Goal: Browse casually

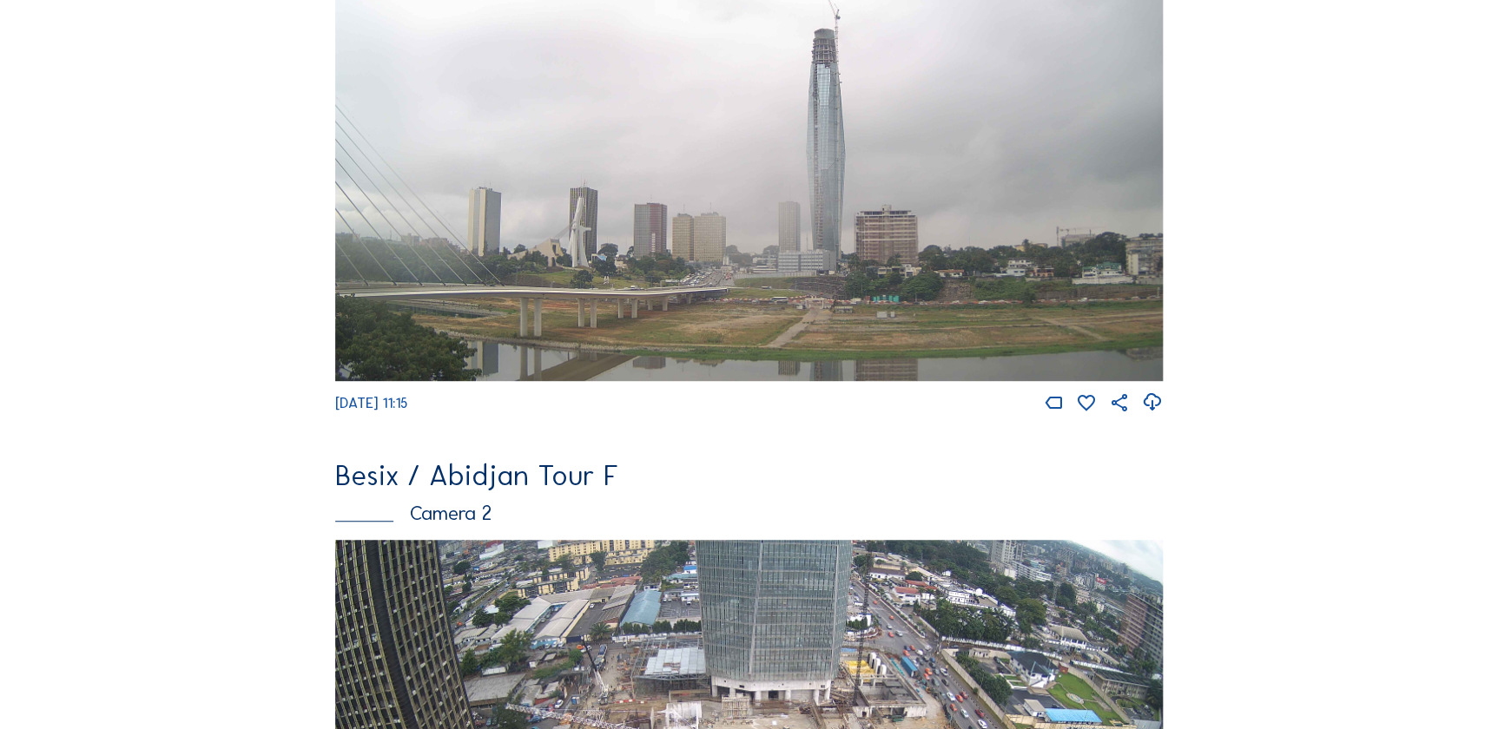
scroll to position [784, 0]
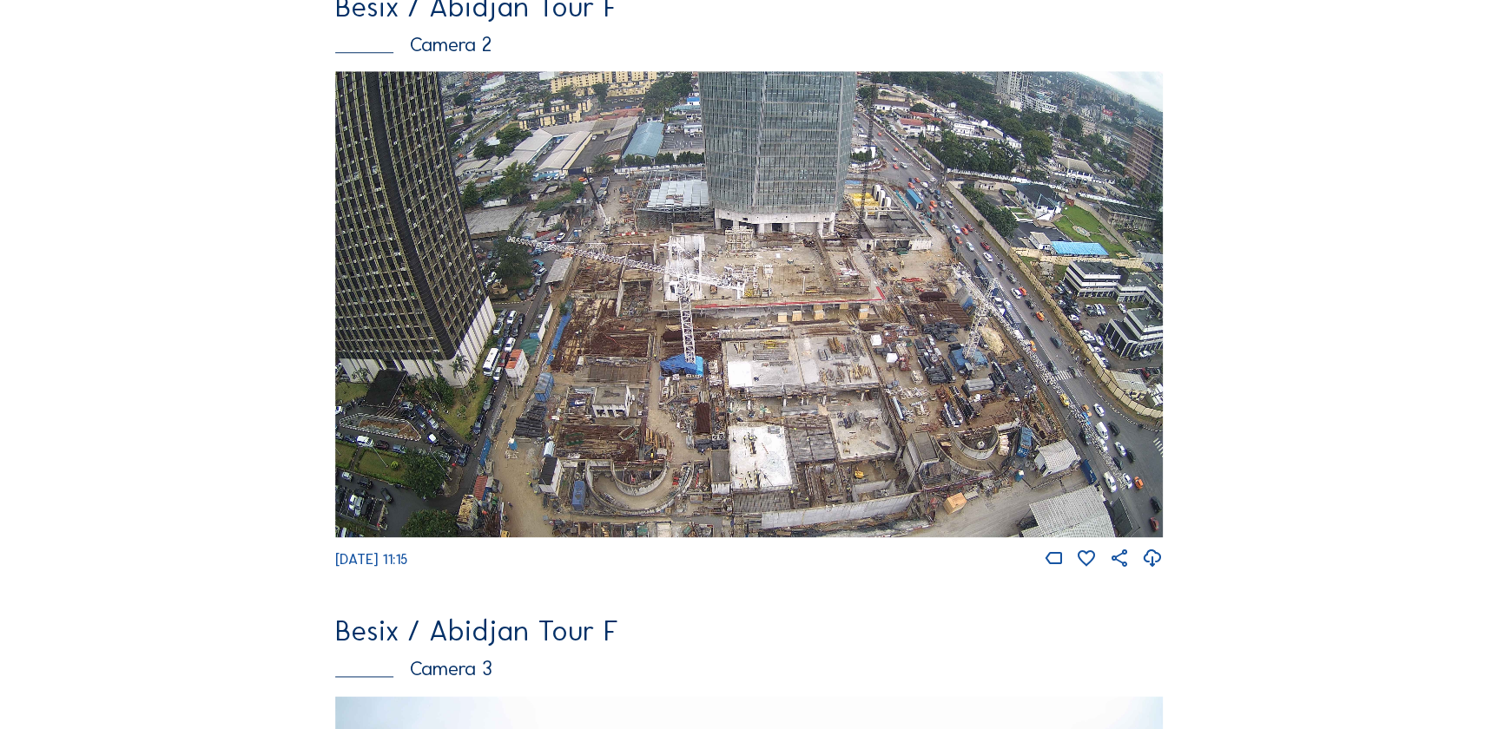
click at [542, 418] on img at bounding box center [749, 304] width 828 height 466
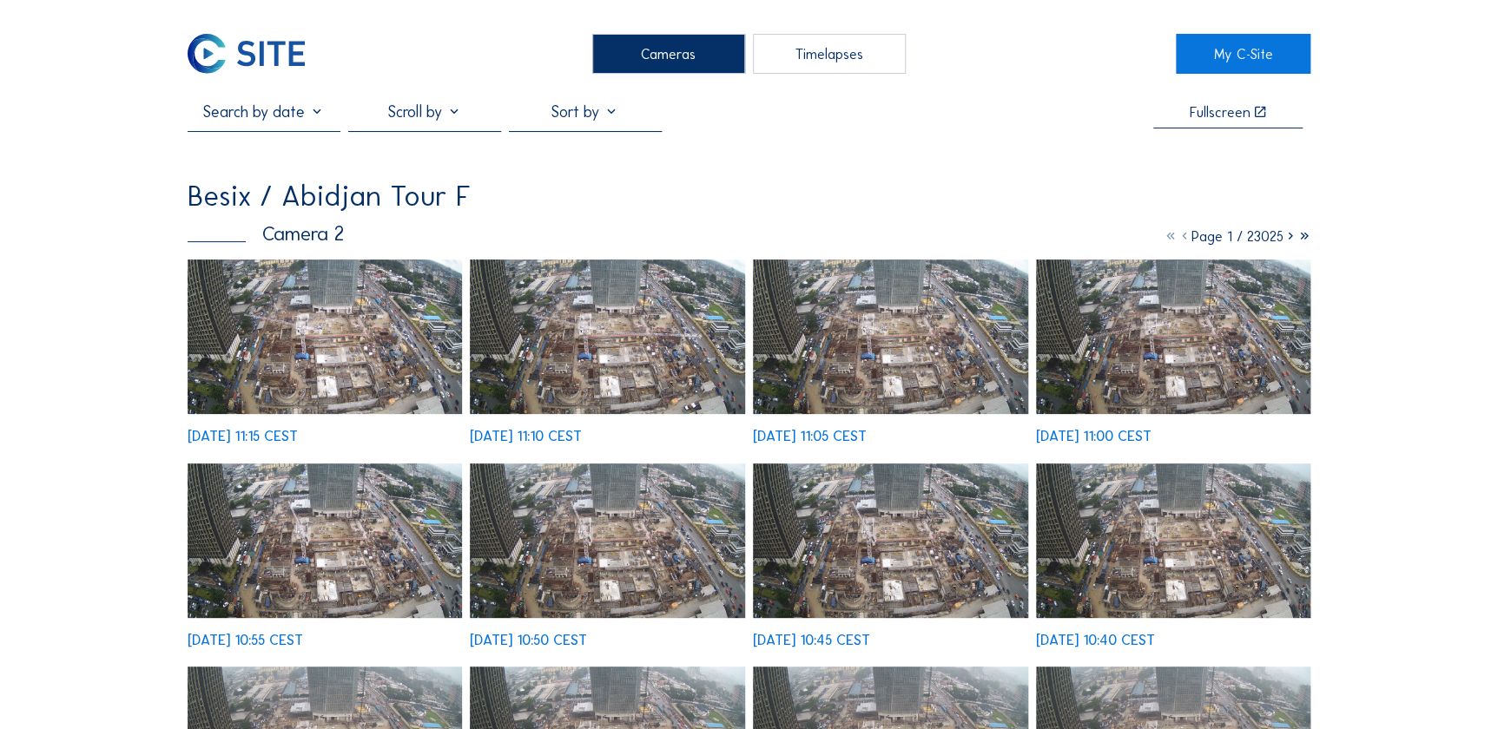
click at [340, 319] on img at bounding box center [325, 337] width 275 height 155
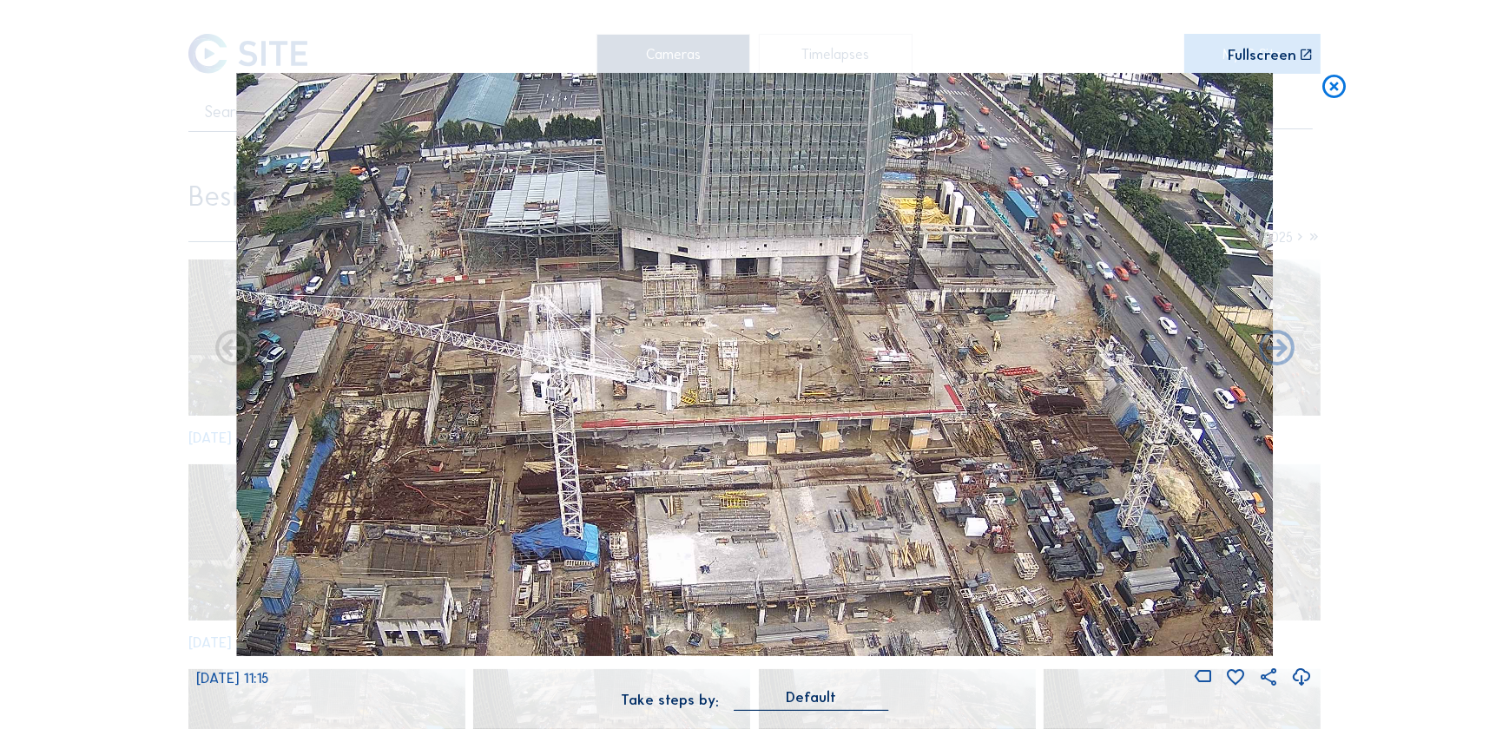
drag, startPoint x: 893, startPoint y: 382, endPoint x: 839, endPoint y: 468, distance: 101.4
click at [839, 468] on img at bounding box center [755, 365] width 1038 height 584
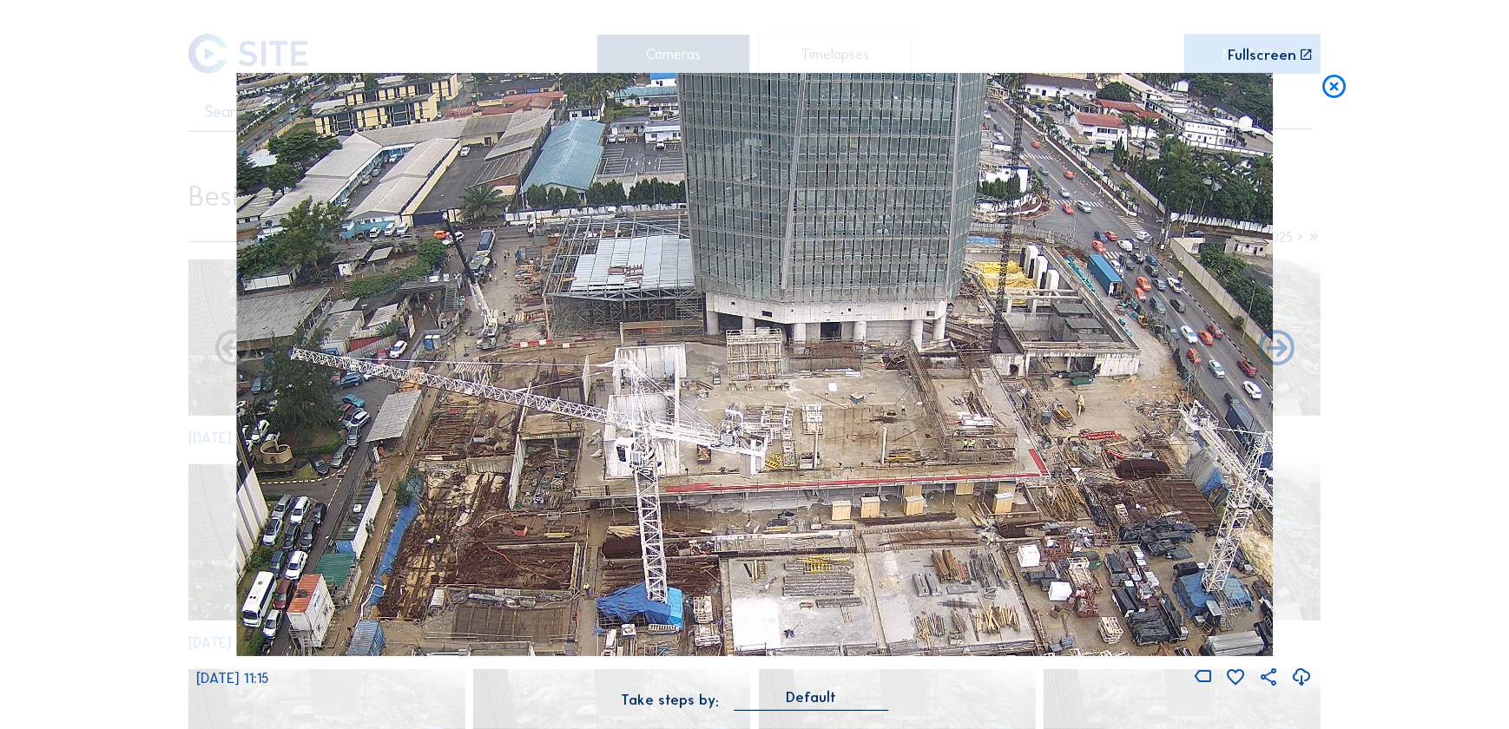
drag, startPoint x: 837, startPoint y: 468, endPoint x: 936, endPoint y: 562, distance: 136.4
click at [927, 541] on img at bounding box center [755, 365] width 1038 height 584
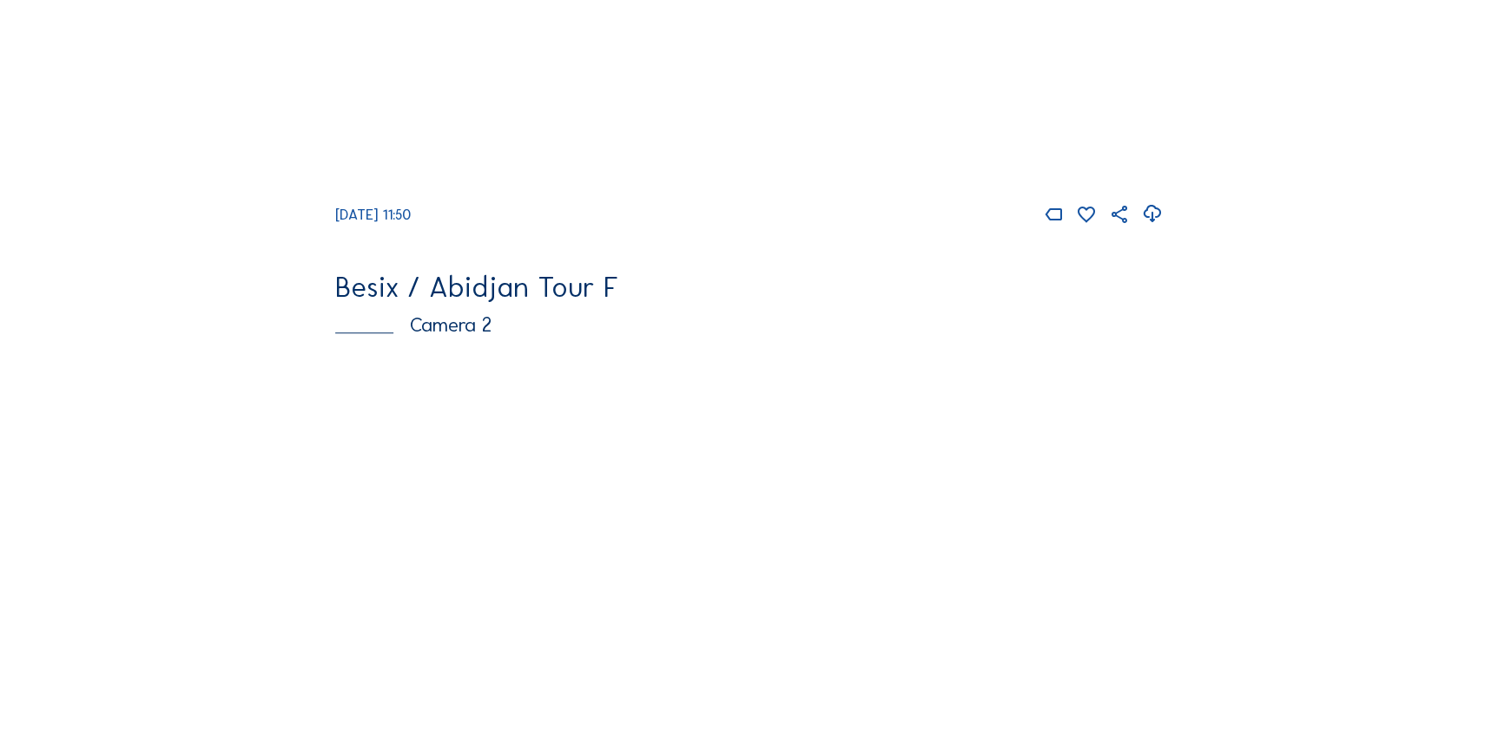
scroll to position [789, 0]
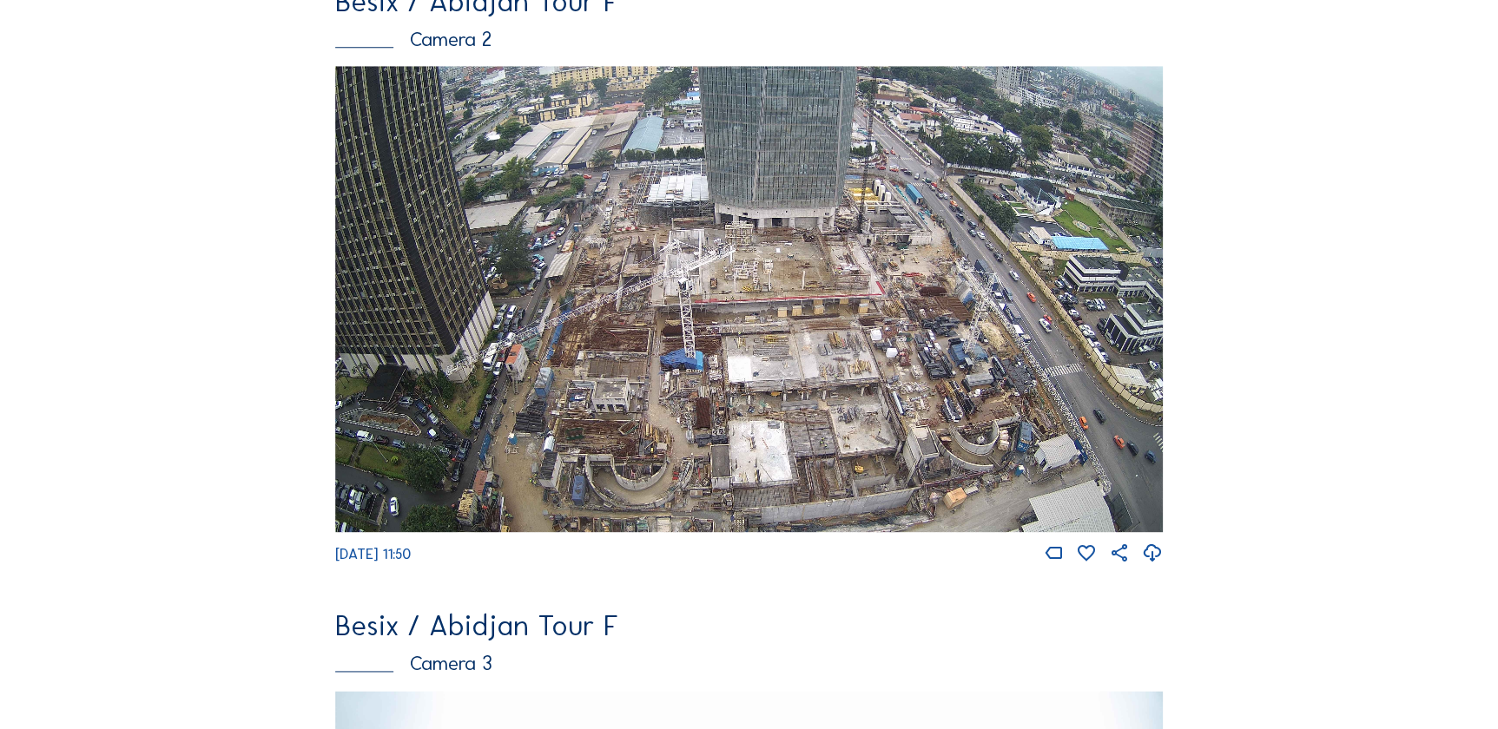
click at [1157, 559] on icon at bounding box center [1152, 554] width 22 height 26
click at [1275, 539] on div "Feed Photo Show Map Search Fullscreen Besix / Abidjan Tour F Camera 1 Mo 01 Sep…" at bounding box center [750, 295] width 1124 height 1964
